Goal: Task Accomplishment & Management: Manage account settings

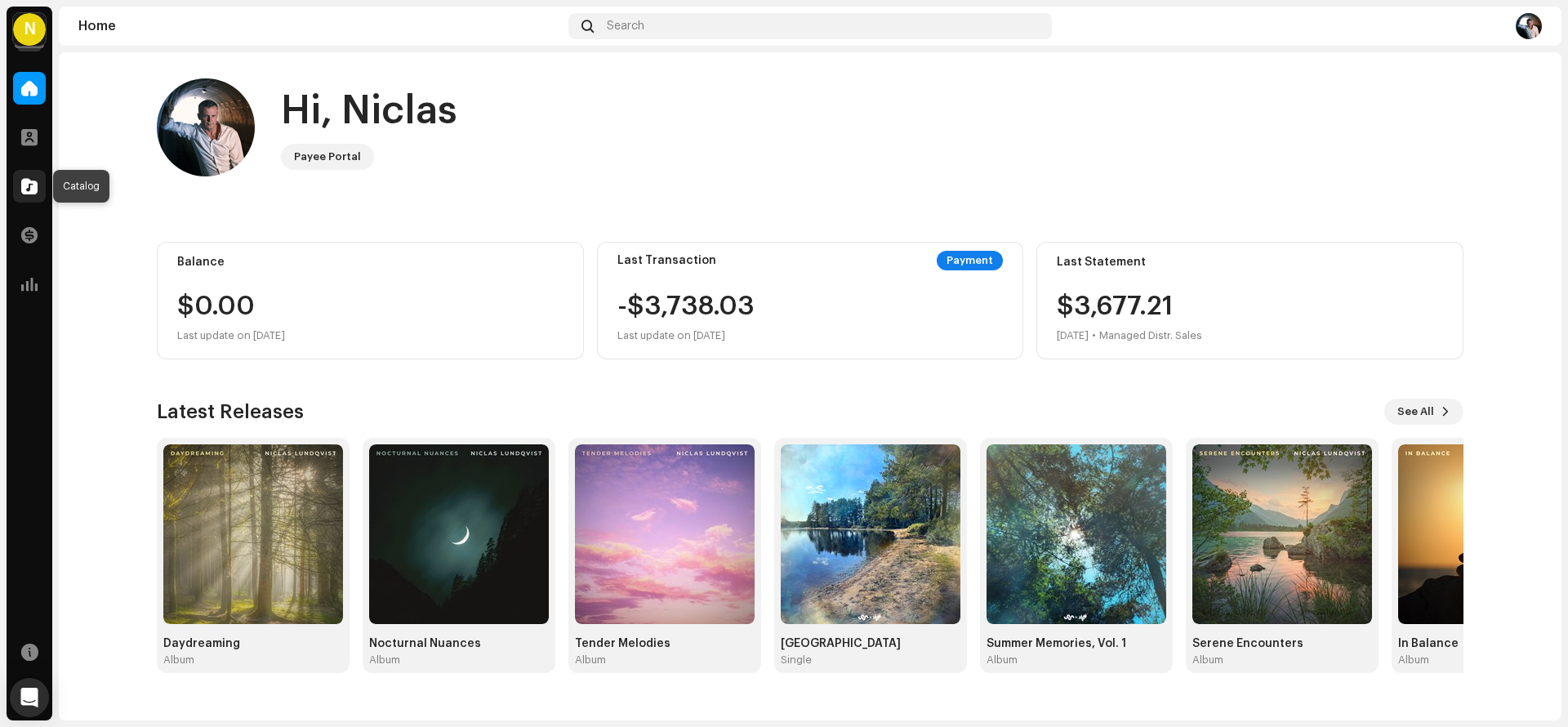
click at [32, 183] on span at bounding box center [30, 186] width 16 height 13
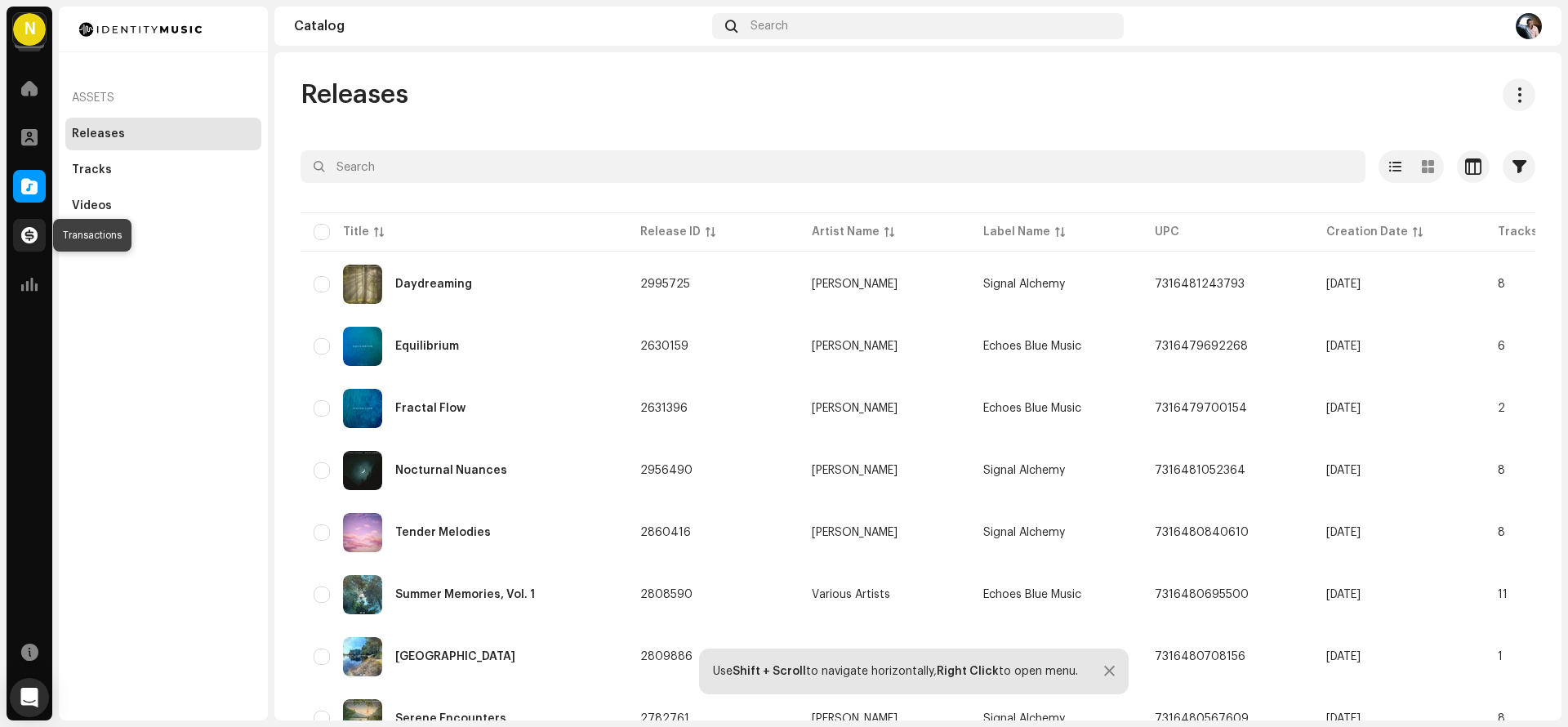
click at [31, 237] on span at bounding box center [30, 235] width 16 height 13
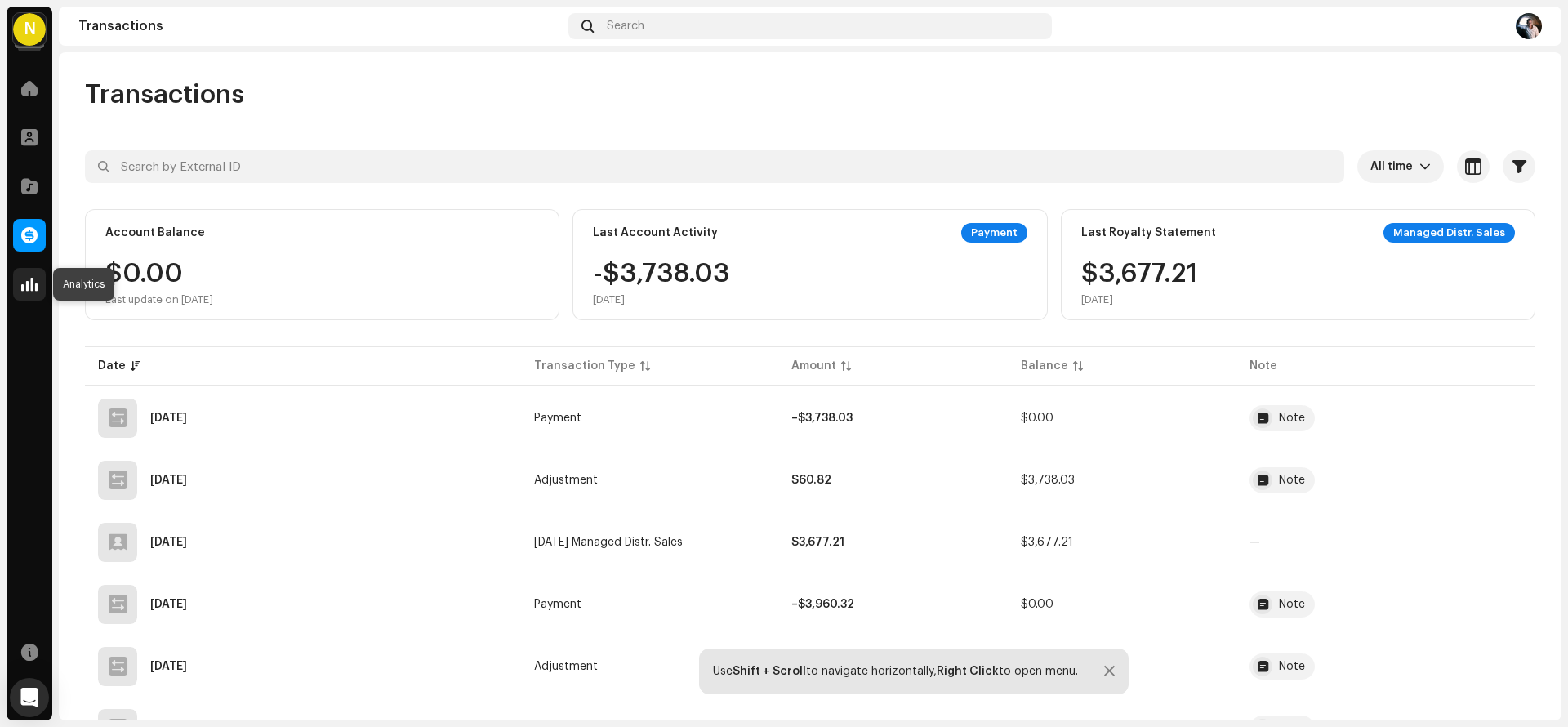
click at [33, 286] on span at bounding box center [30, 285] width 16 height 13
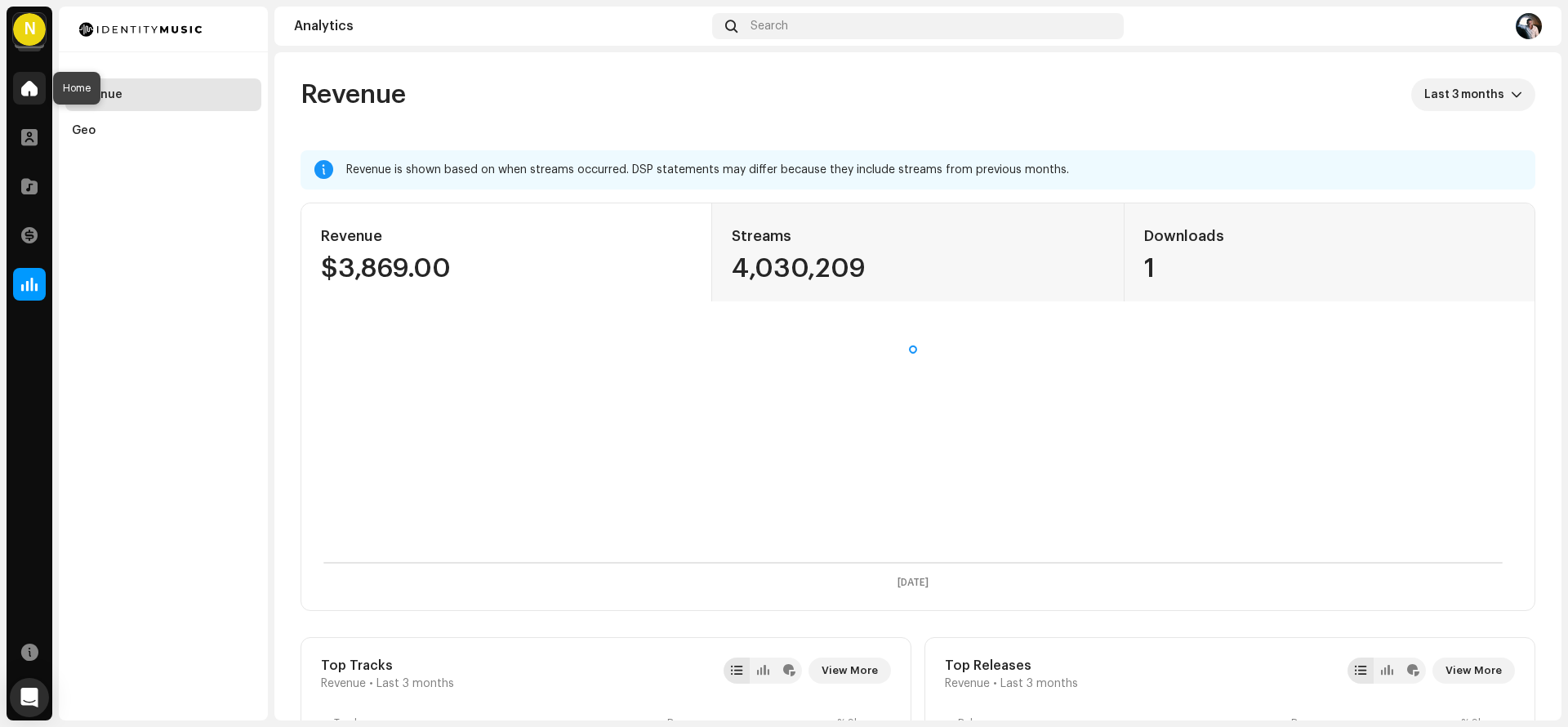
click at [32, 87] on span at bounding box center [30, 88] width 16 height 13
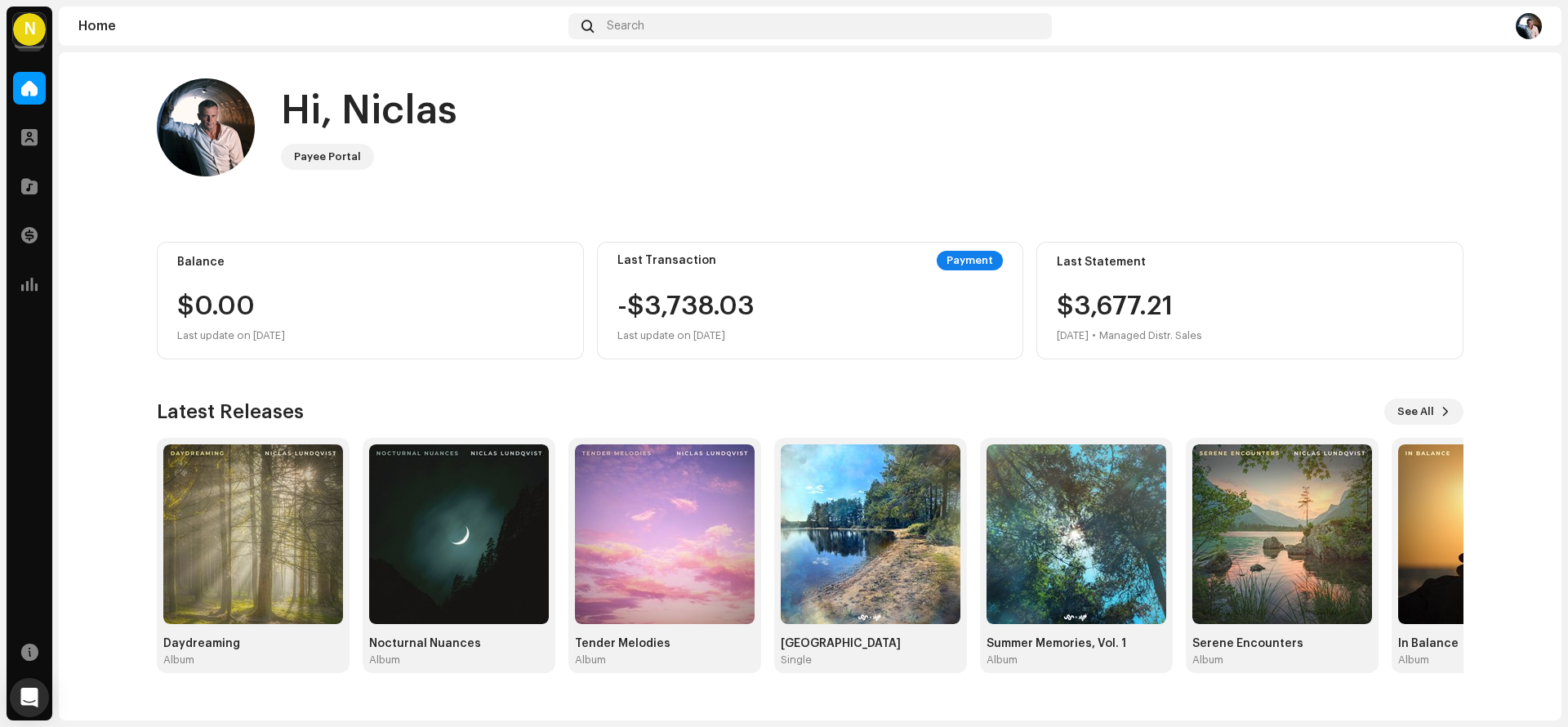
click at [115, 262] on home-home "Hi, Niclas Payee Portal Balance $0.00 Last update on [DATE] Last Transaction Pa…" at bounding box center [810, 375] width 1503 height 647
click at [25, 279] on span at bounding box center [30, 285] width 16 height 13
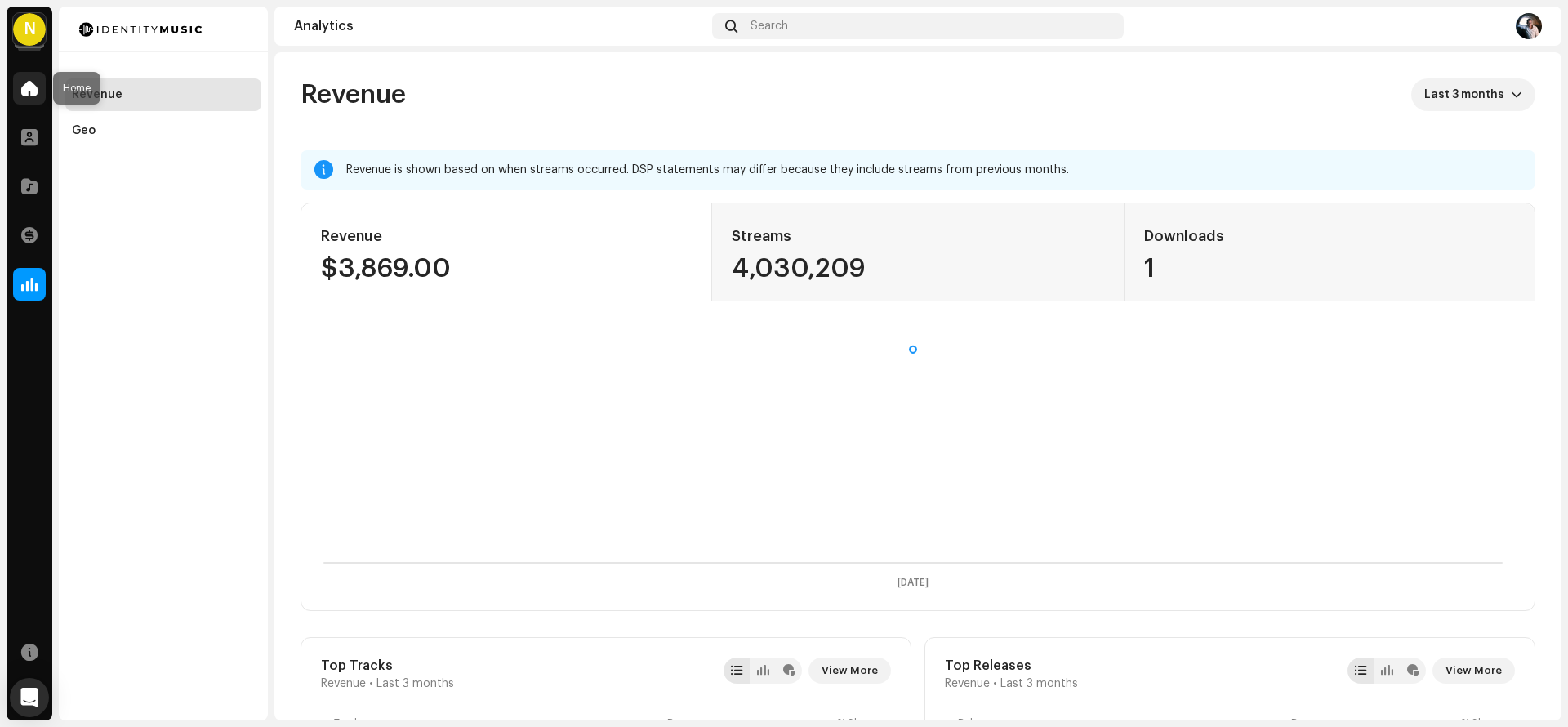
click at [30, 90] on span at bounding box center [30, 88] width 16 height 13
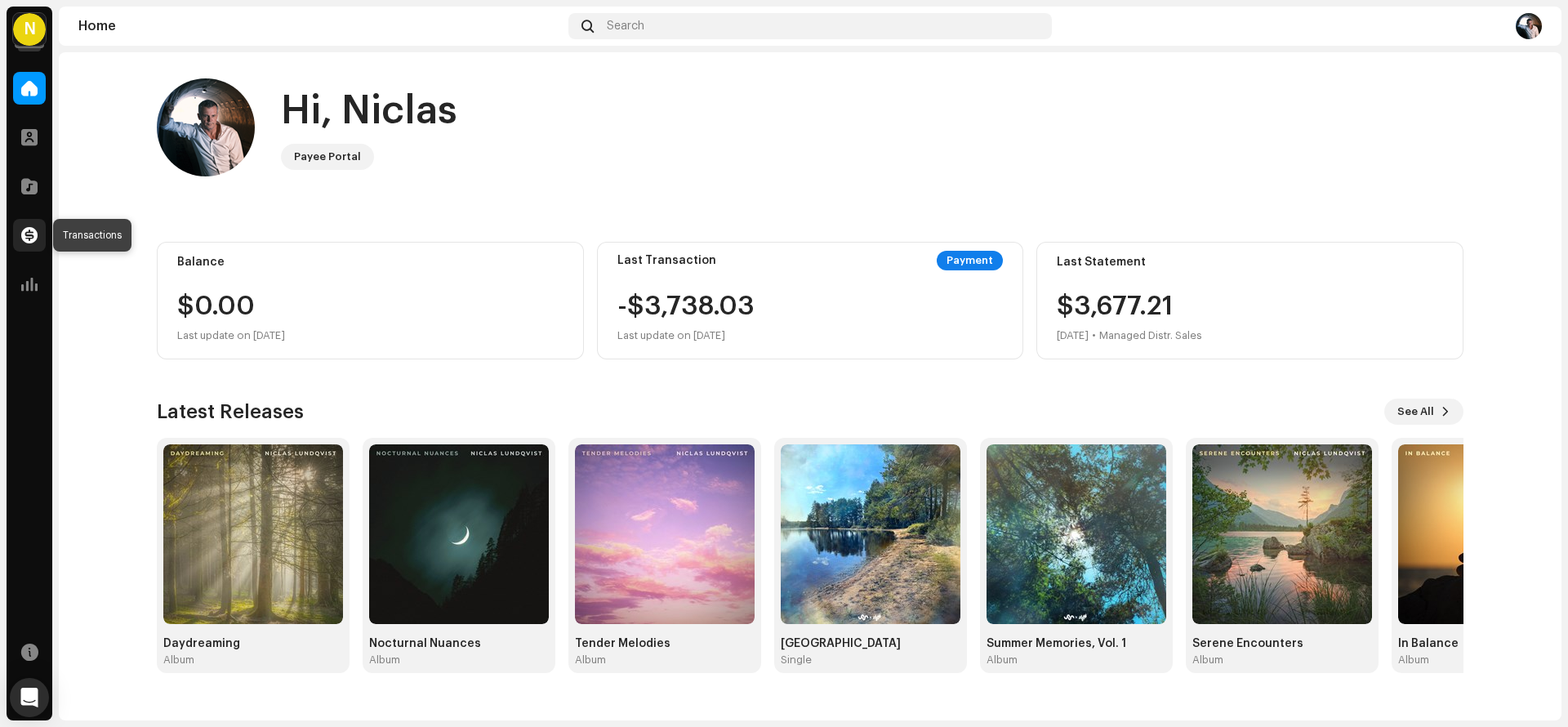
click at [33, 234] on span at bounding box center [30, 235] width 16 height 13
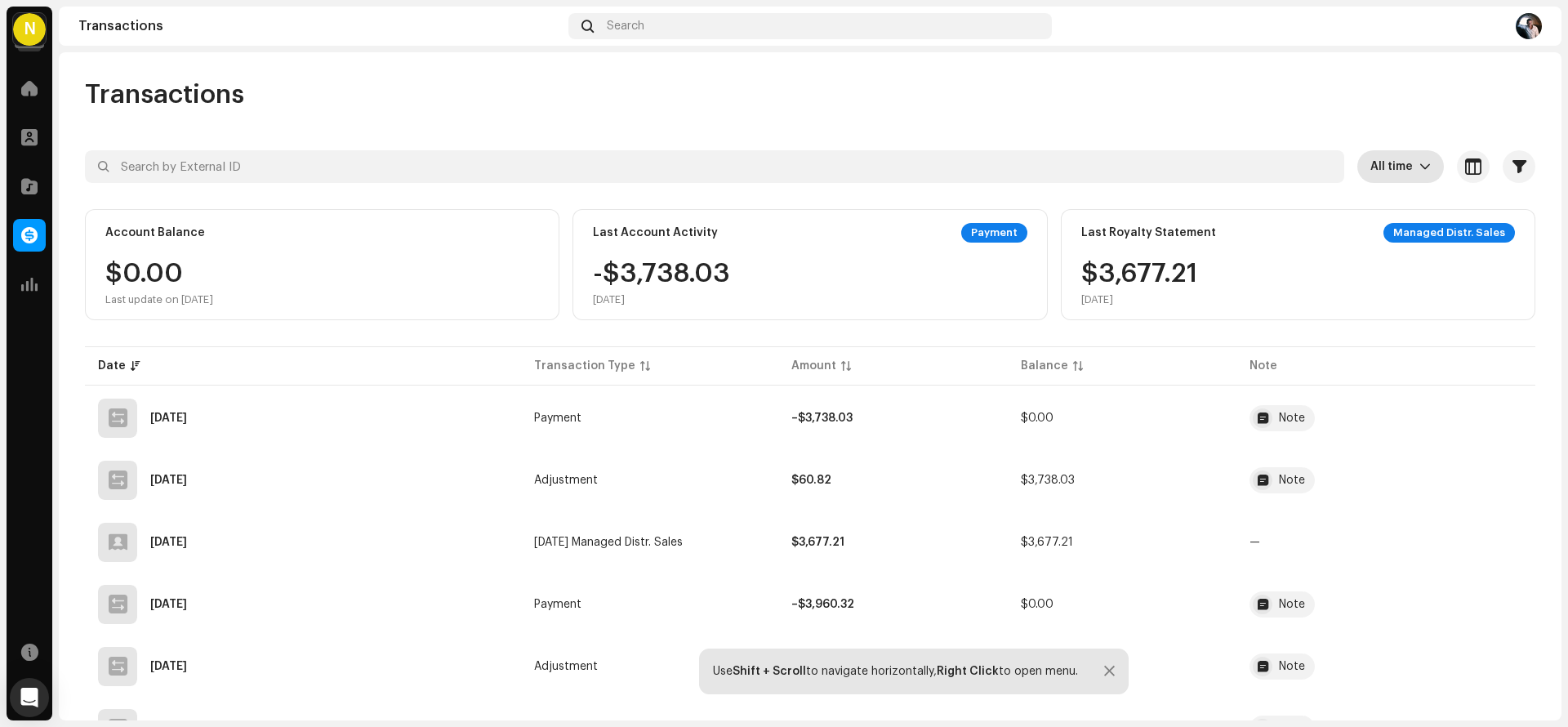
click at [1420, 168] on icon "dropdown trigger" at bounding box center [1425, 167] width 12 height 12
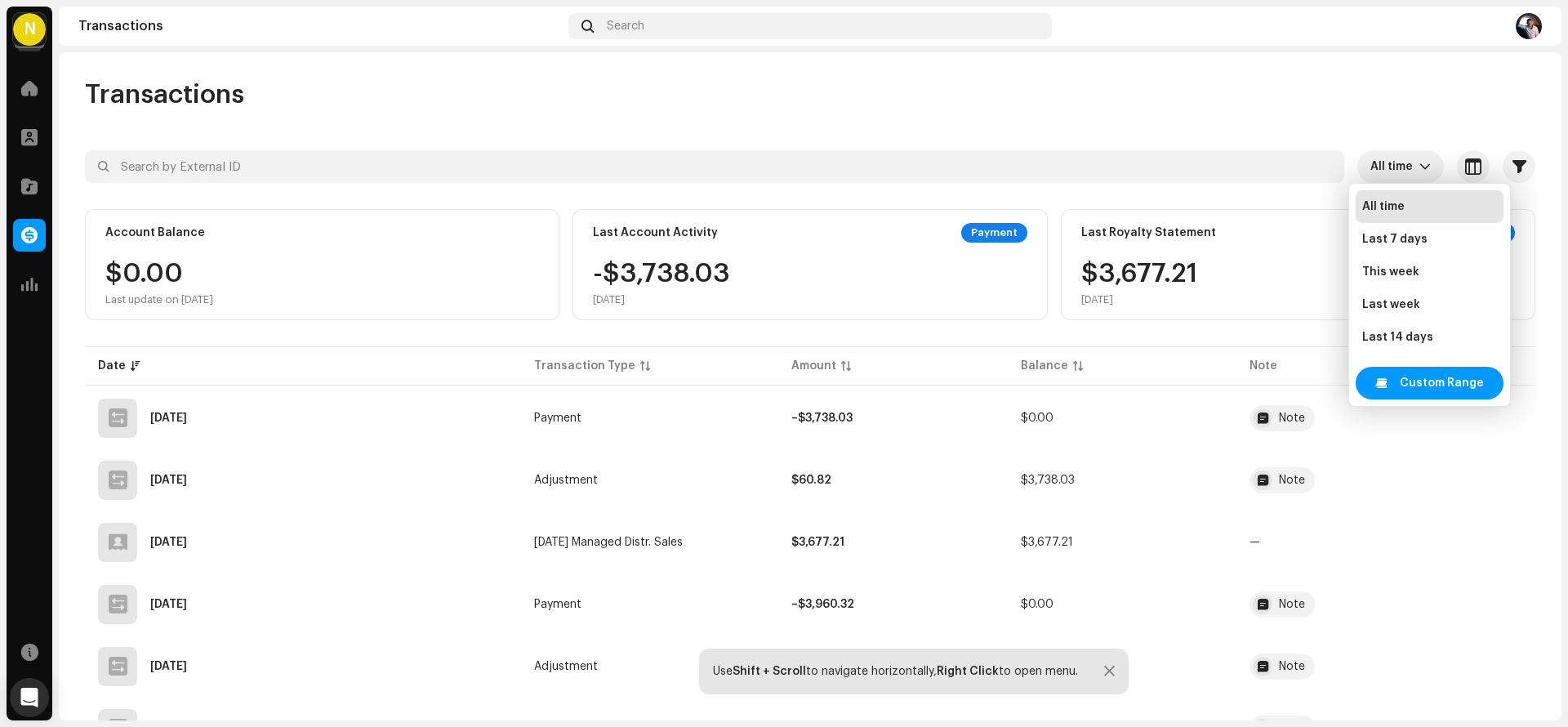
click at [1189, 68] on div "Transactions All time Selected 0 Select all Options Filters Types Statements Pa…" at bounding box center [810, 386] width 1503 height 668
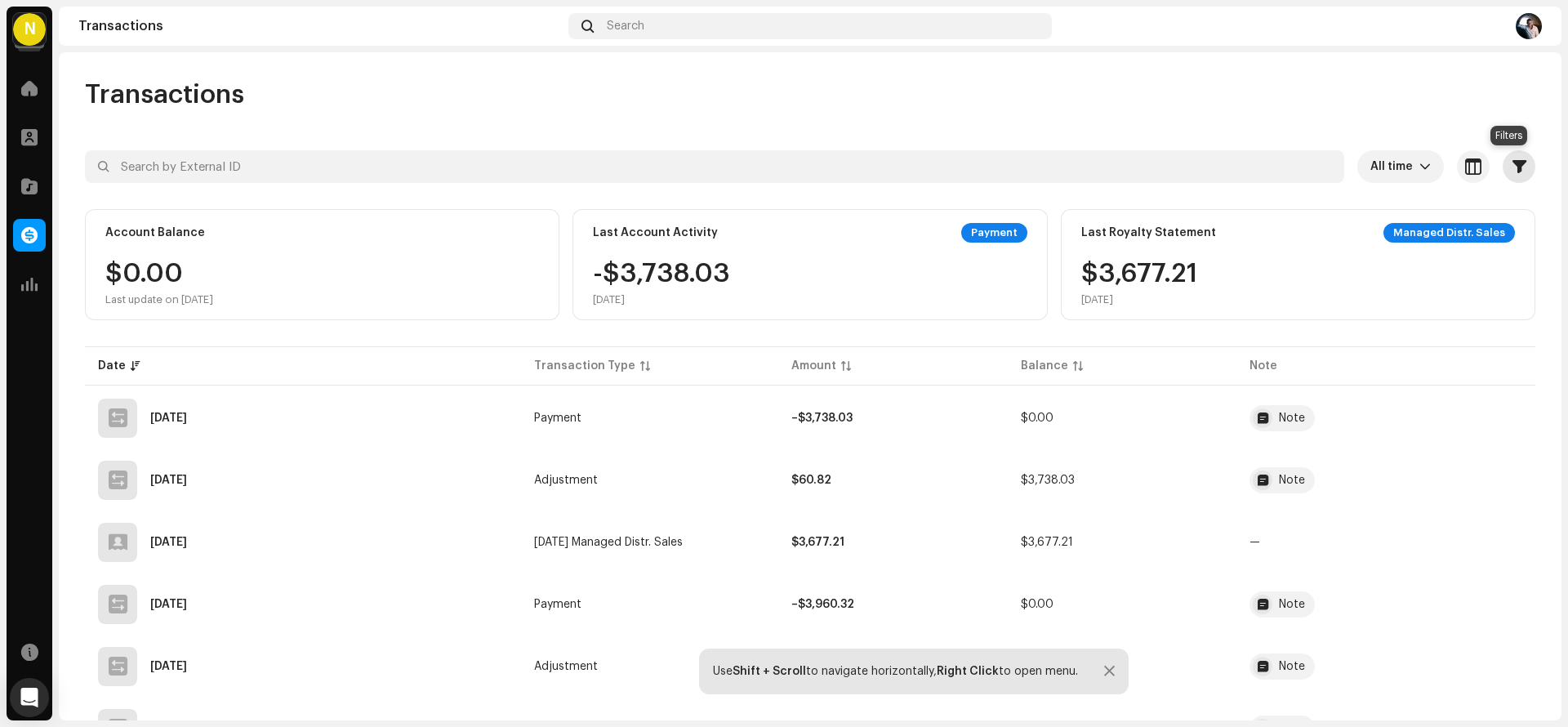
click at [1513, 164] on span "button" at bounding box center [1519, 167] width 14 height 13
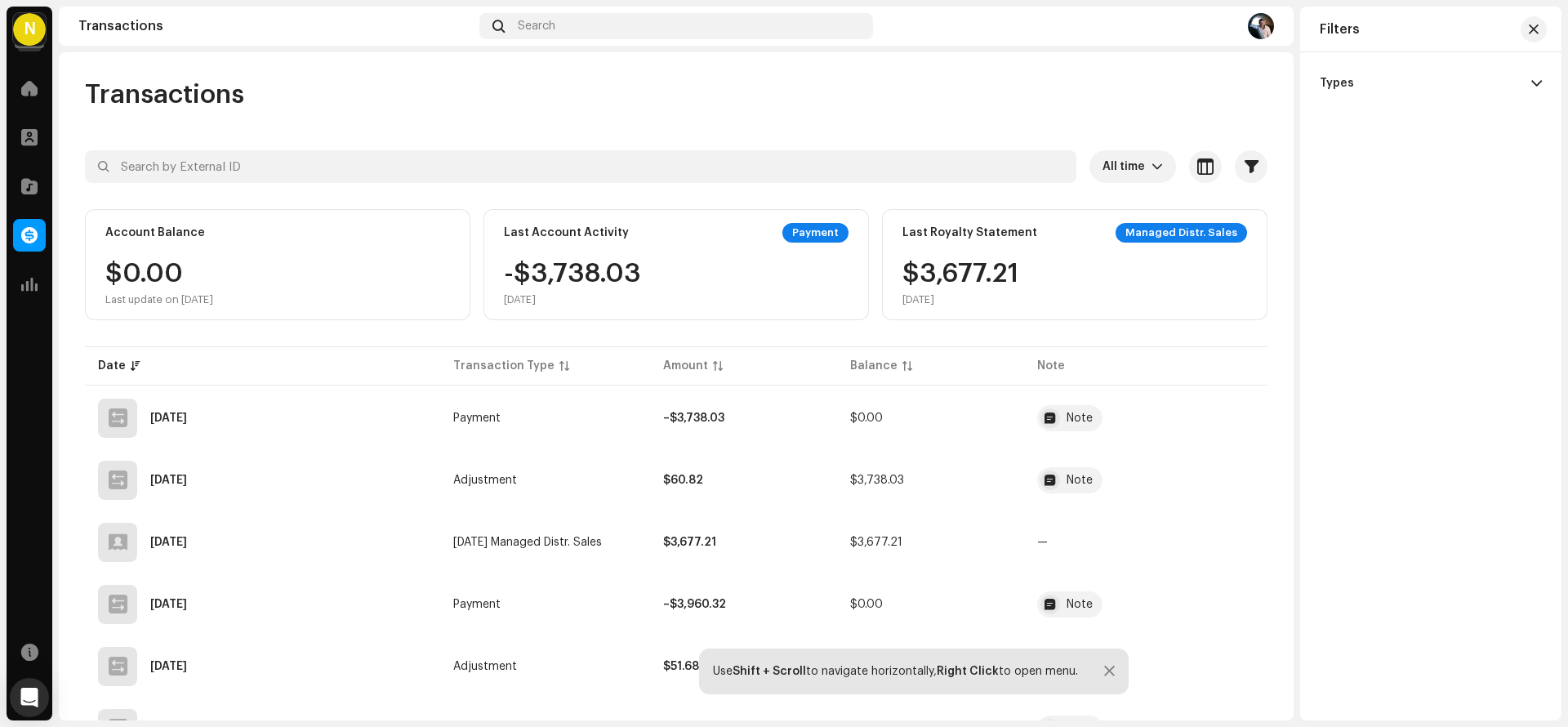
click at [1538, 83] on span at bounding box center [1537, 83] width 11 height 13
click at [33, 281] on span at bounding box center [30, 285] width 16 height 13
